Goal: Task Accomplishment & Management: Complete application form

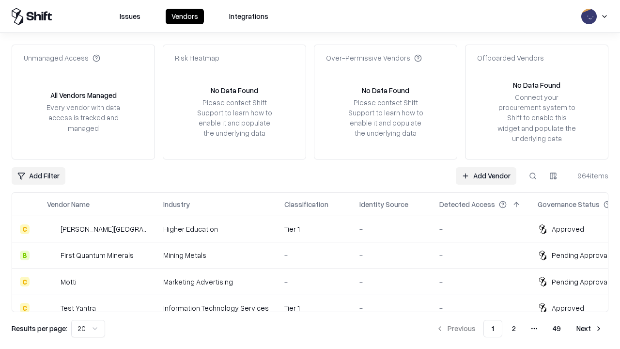
click at [486, 175] on link "Add Vendor" at bounding box center [485, 175] width 61 height 17
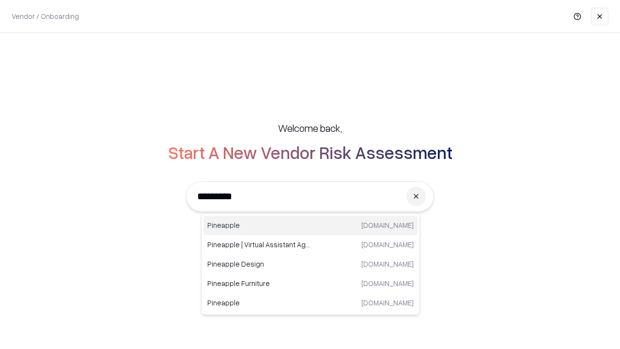
click at [310, 225] on div "Pineapple [DOMAIN_NAME]" at bounding box center [310, 224] width 214 height 19
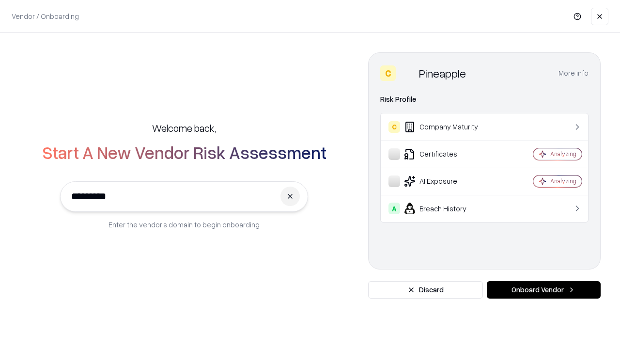
type input "*********"
click at [543, 289] on button "Onboard Vendor" at bounding box center [543, 289] width 114 height 17
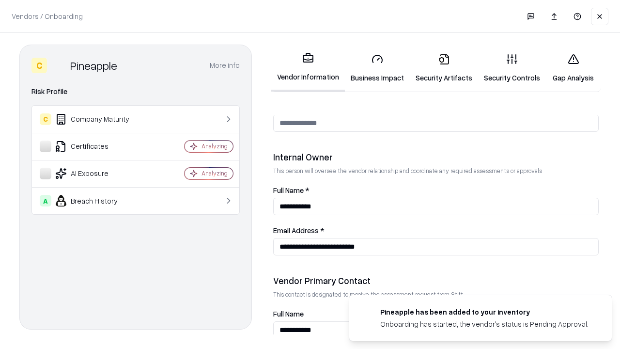
scroll to position [501, 0]
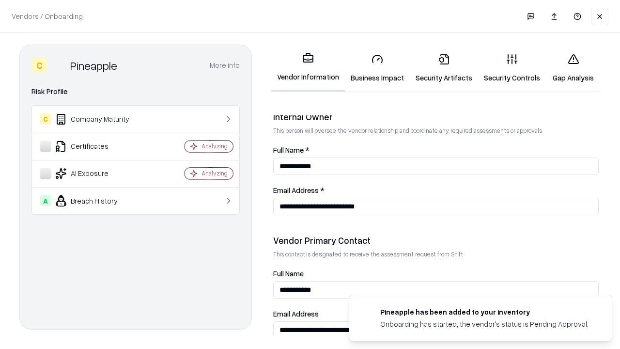
click at [377, 68] on link "Business Impact" at bounding box center [377, 68] width 65 height 45
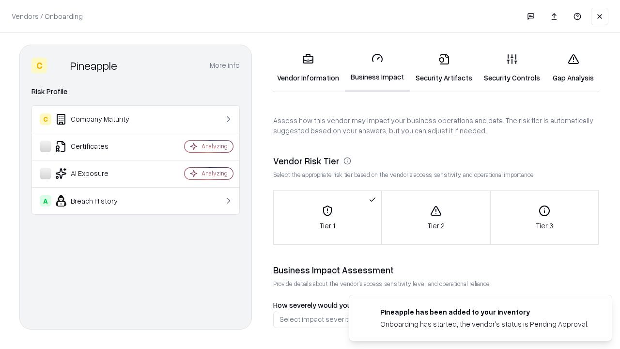
click at [443, 68] on link "Security Artifacts" at bounding box center [444, 68] width 68 height 45
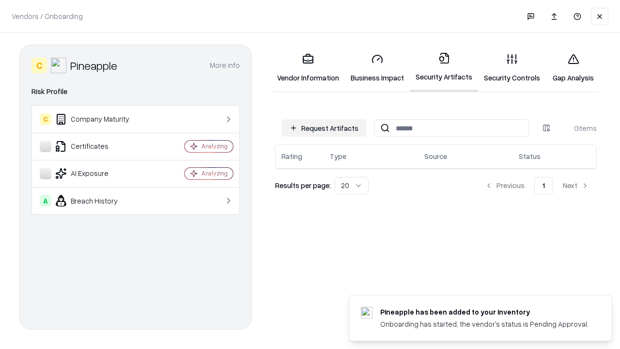
click at [324, 128] on button "Request Artifacts" at bounding box center [324, 127] width 84 height 17
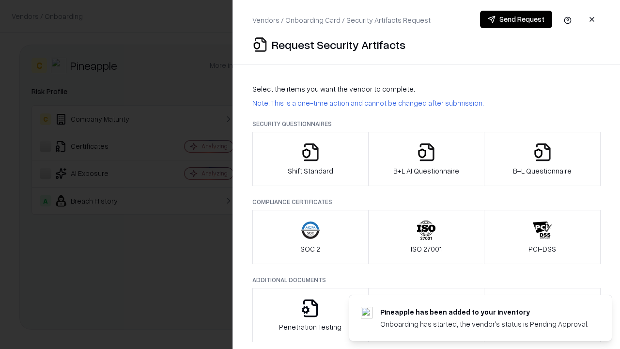
click at [310, 159] on icon "button" at bounding box center [310, 151] width 19 height 19
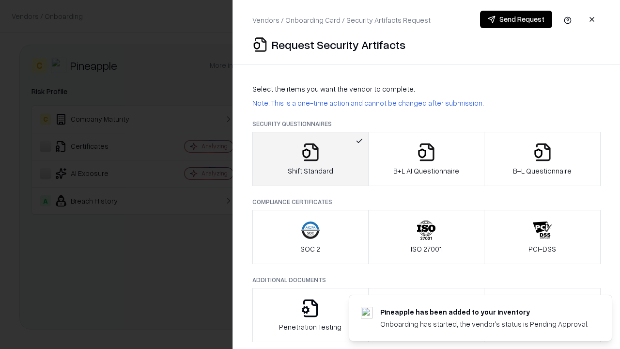
click at [516, 19] on button "Send Request" at bounding box center [516, 19] width 72 height 17
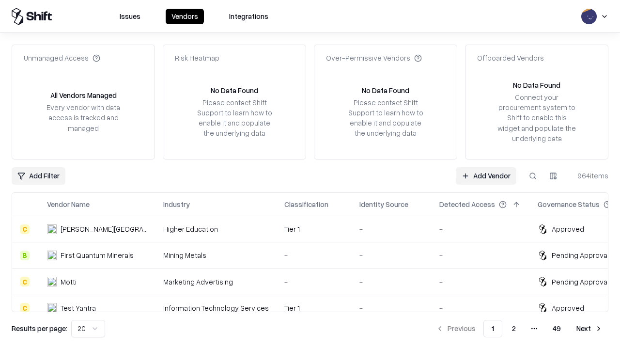
click at [532, 175] on button at bounding box center [532, 175] width 17 height 17
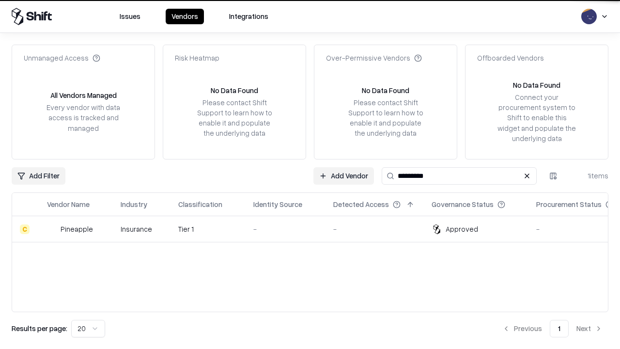
type input "*********"
click at [316, 228] on div "-" at bounding box center [285, 229] width 64 height 10
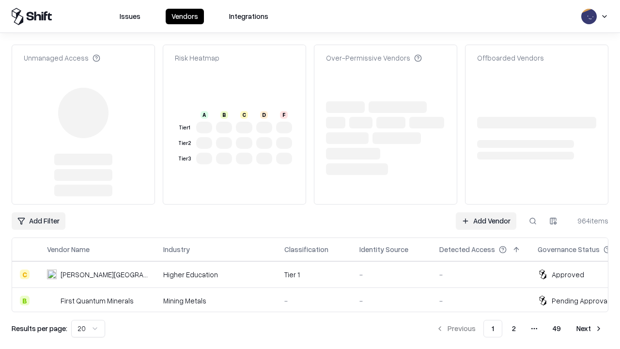
click at [486, 212] on link "Add Vendor" at bounding box center [485, 220] width 61 height 17
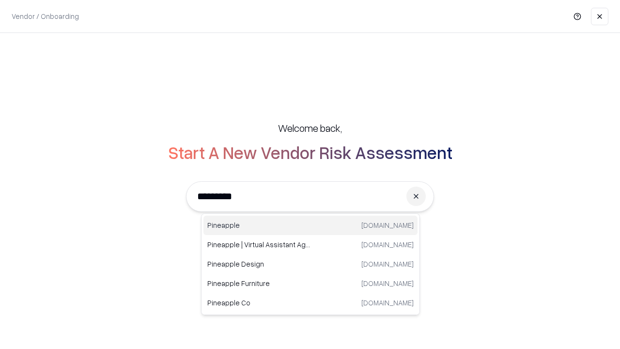
click at [310, 225] on div "Pineapple [DOMAIN_NAME]" at bounding box center [310, 224] width 214 height 19
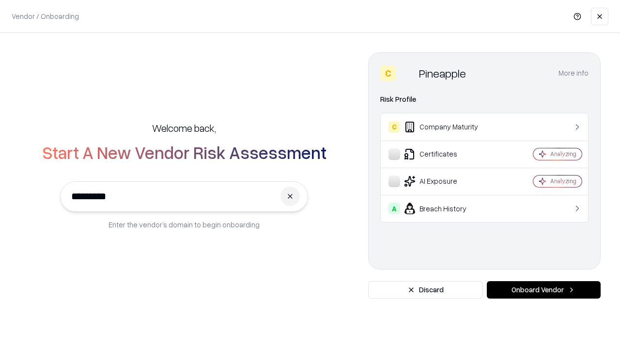
type input "*********"
click at [543, 289] on button "Onboard Vendor" at bounding box center [543, 289] width 114 height 17
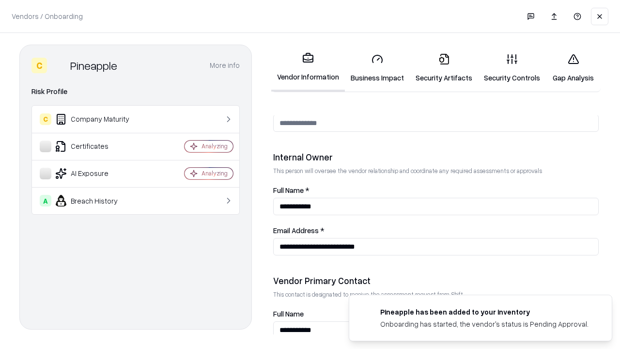
scroll to position [501, 0]
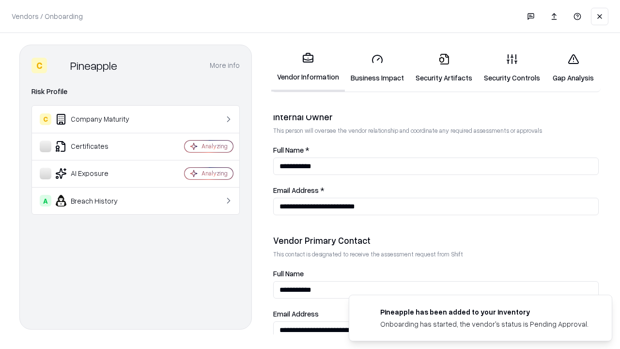
click at [573, 68] on link "Gap Analysis" at bounding box center [573, 68] width 55 height 45
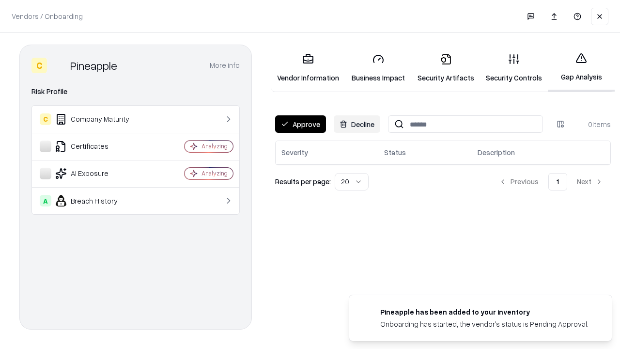
click at [300, 124] on button "Approve" at bounding box center [300, 123] width 51 height 17
